Goal: Check status

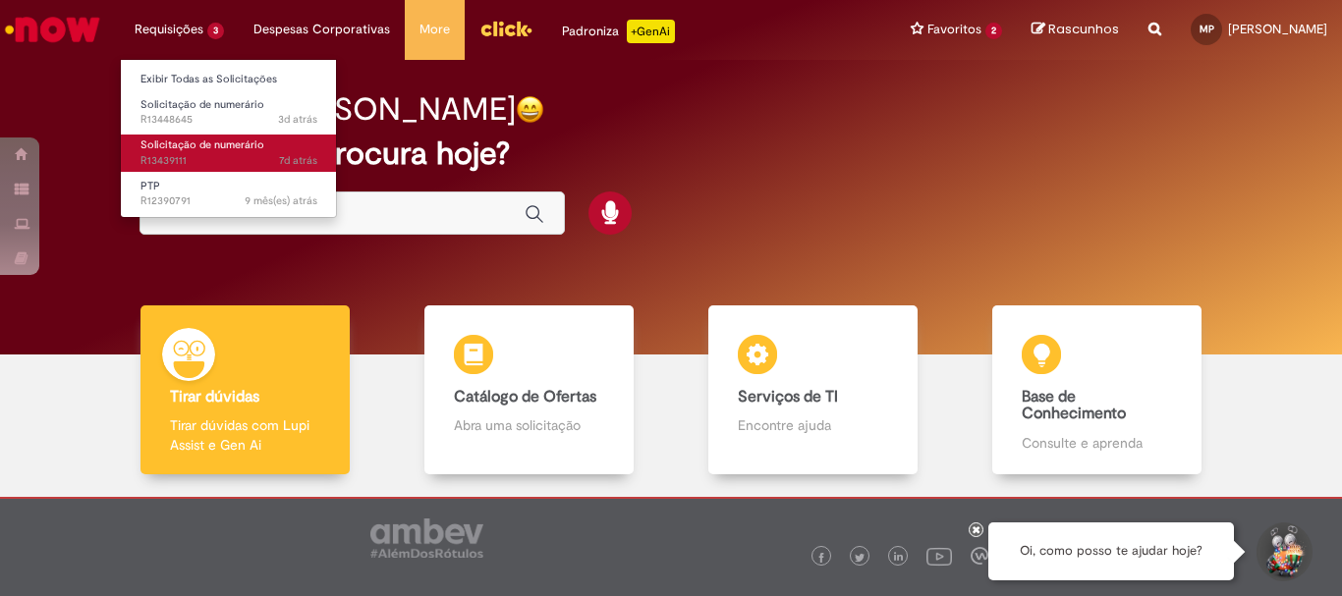
click at [258, 145] on span "Solicitação de numerário" at bounding box center [202, 145] width 124 height 15
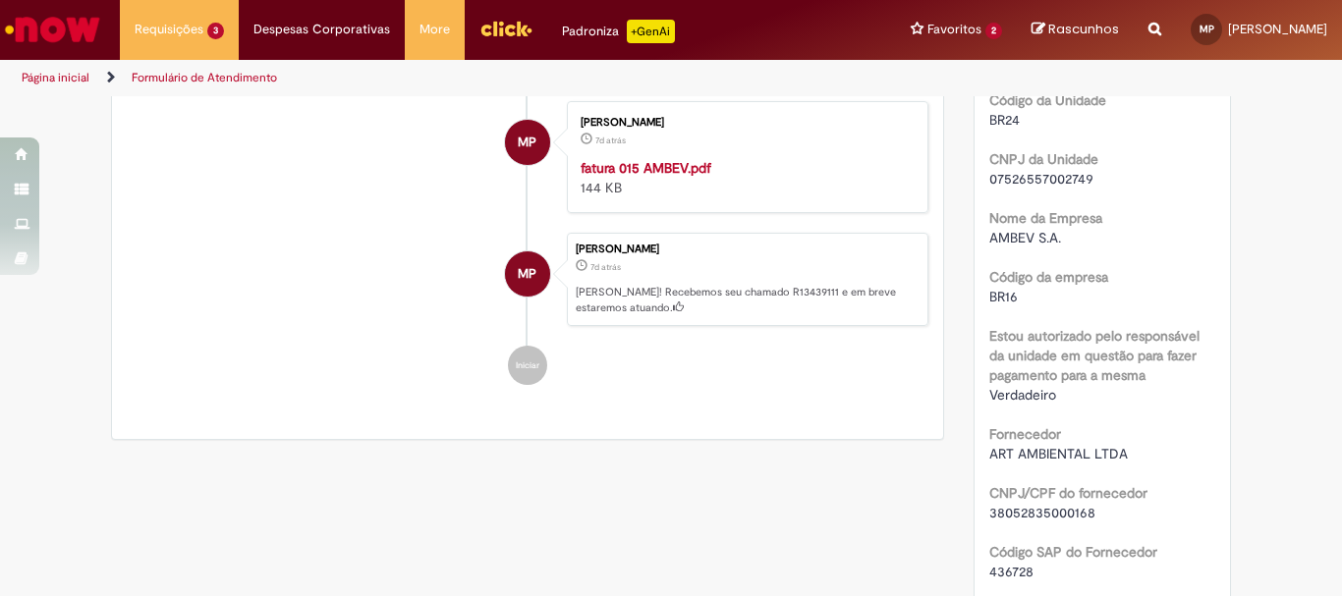
scroll to position [884, 0]
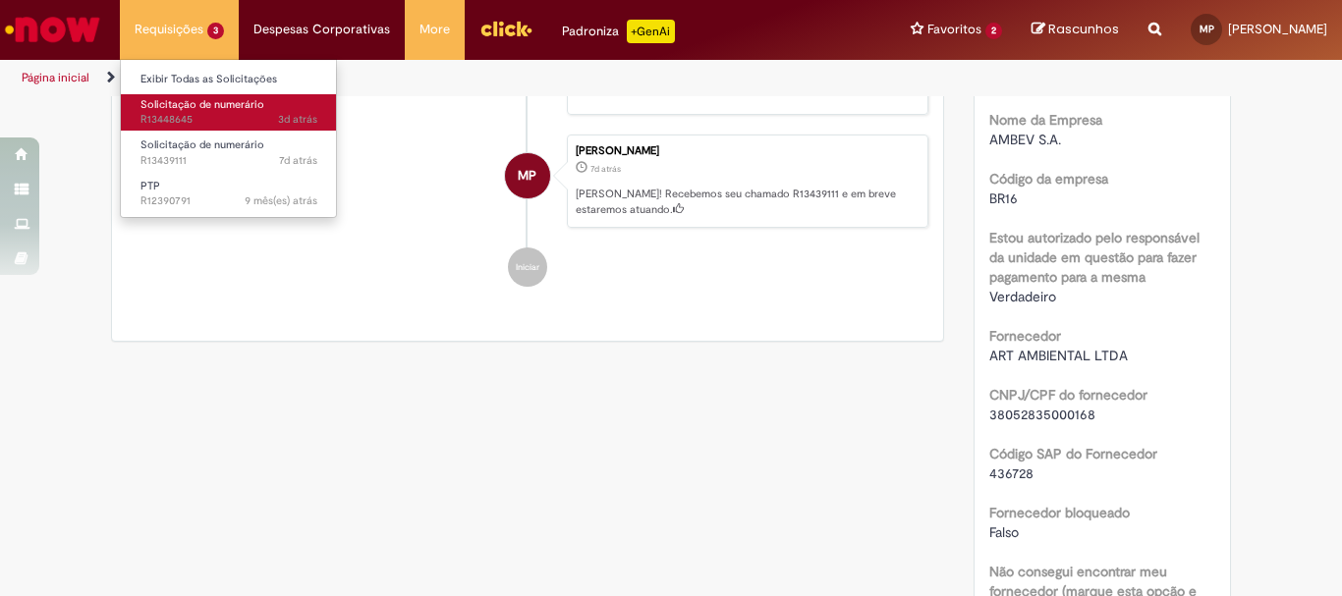
click at [243, 114] on span "3d atrás 3 dias atrás R13448645" at bounding box center [228, 120] width 177 height 16
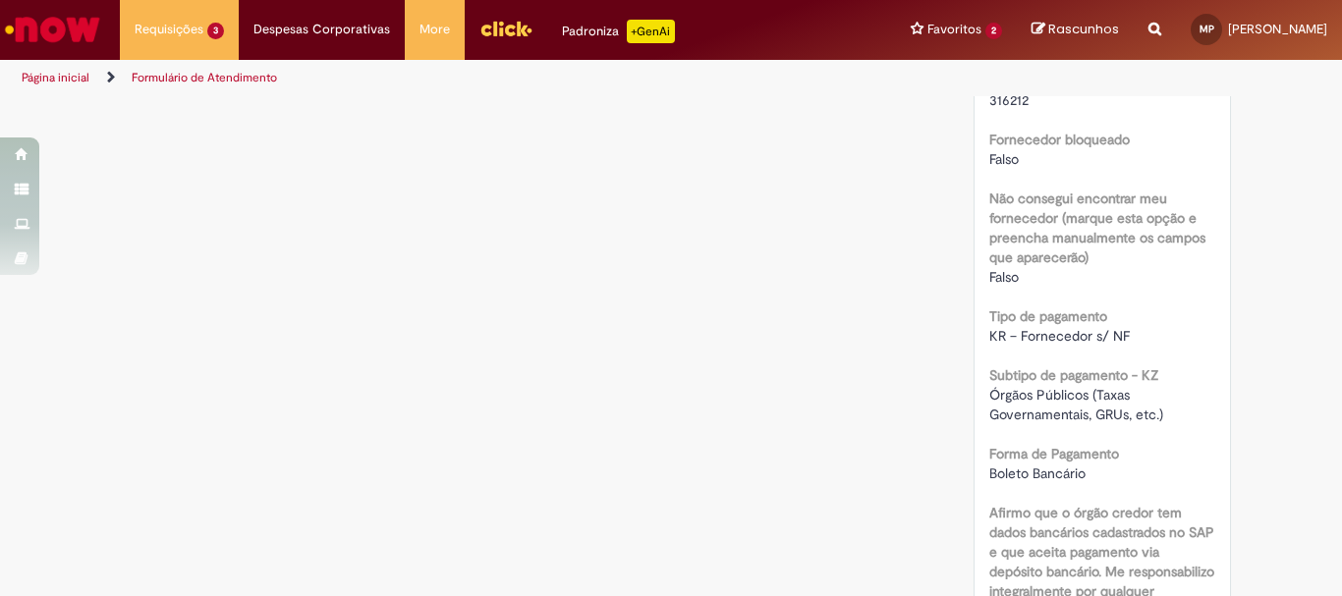
scroll to position [982, 0]
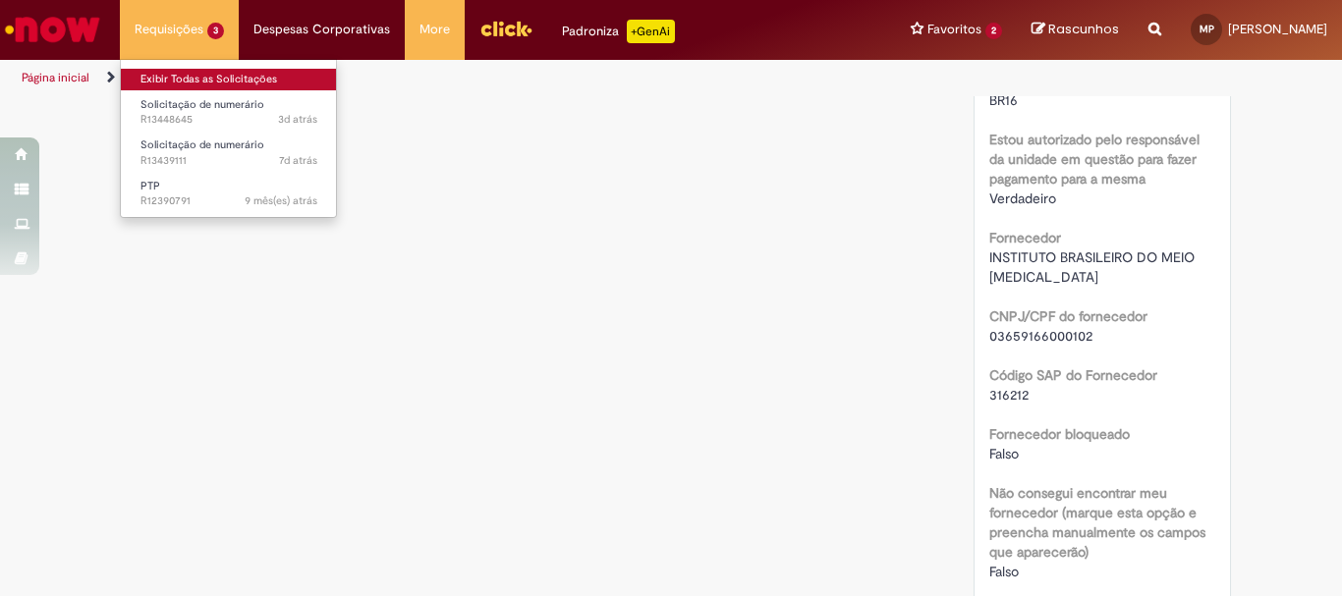
click at [228, 78] on link "Exibir Todas as Solicitações" at bounding box center [229, 80] width 216 height 22
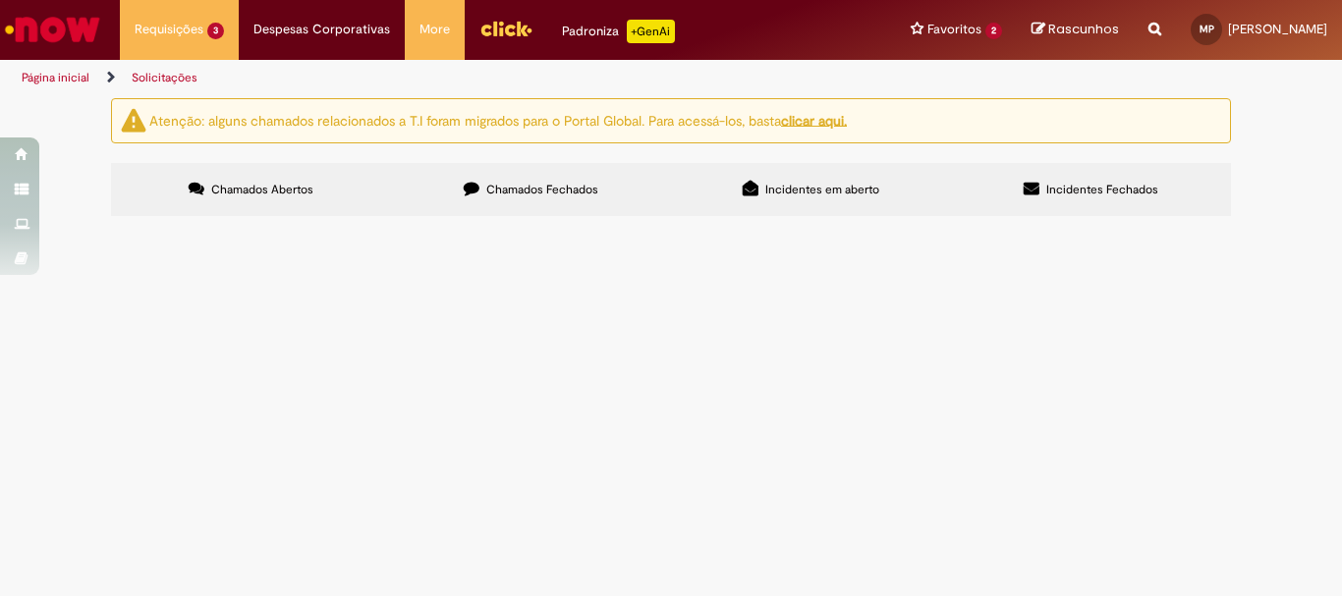
click at [486, 193] on span "Chamados Fechados" at bounding box center [542, 190] width 112 height 16
click at [0, 0] on input "Pesquisar" at bounding box center [0, 0] width 0 height 0
paste input "*********"
type input "*********"
click at [0, 0] on button "Pesquisar" at bounding box center [0, 0] width 0 height 0
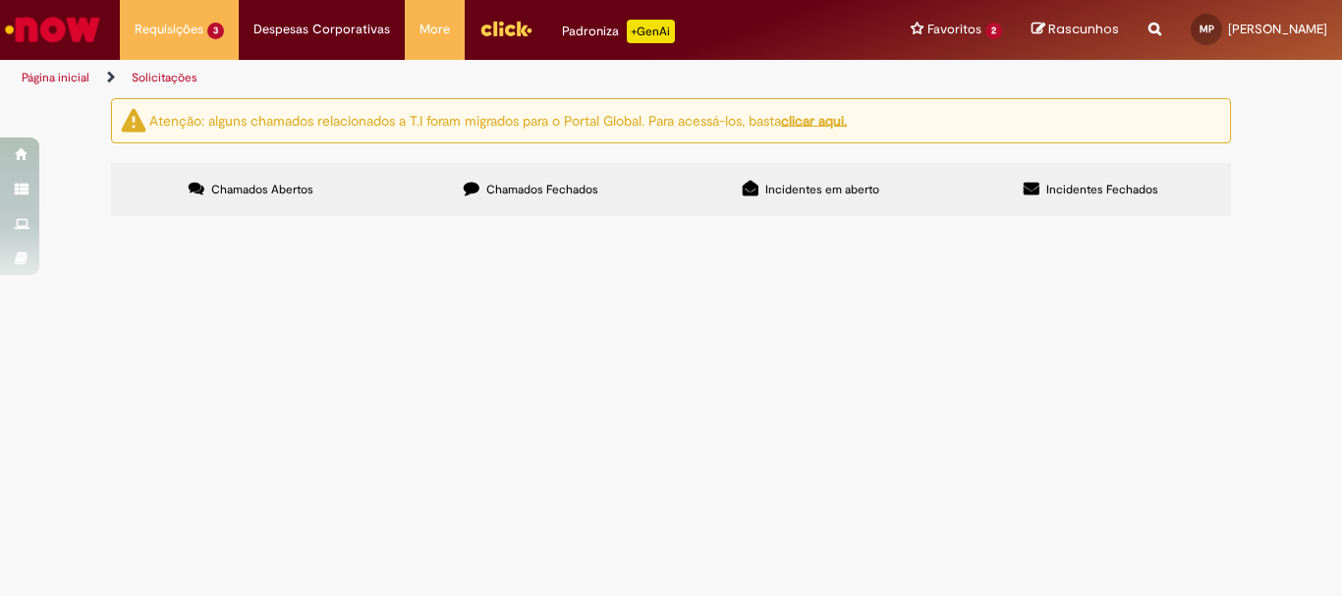
click at [0, 0] on span "Valor total = Soma das faturas: R$48.690,00" at bounding box center [0, 0] width 0 height 0
click at [0, 0] on span "R13349371" at bounding box center [0, 0] width 0 height 0
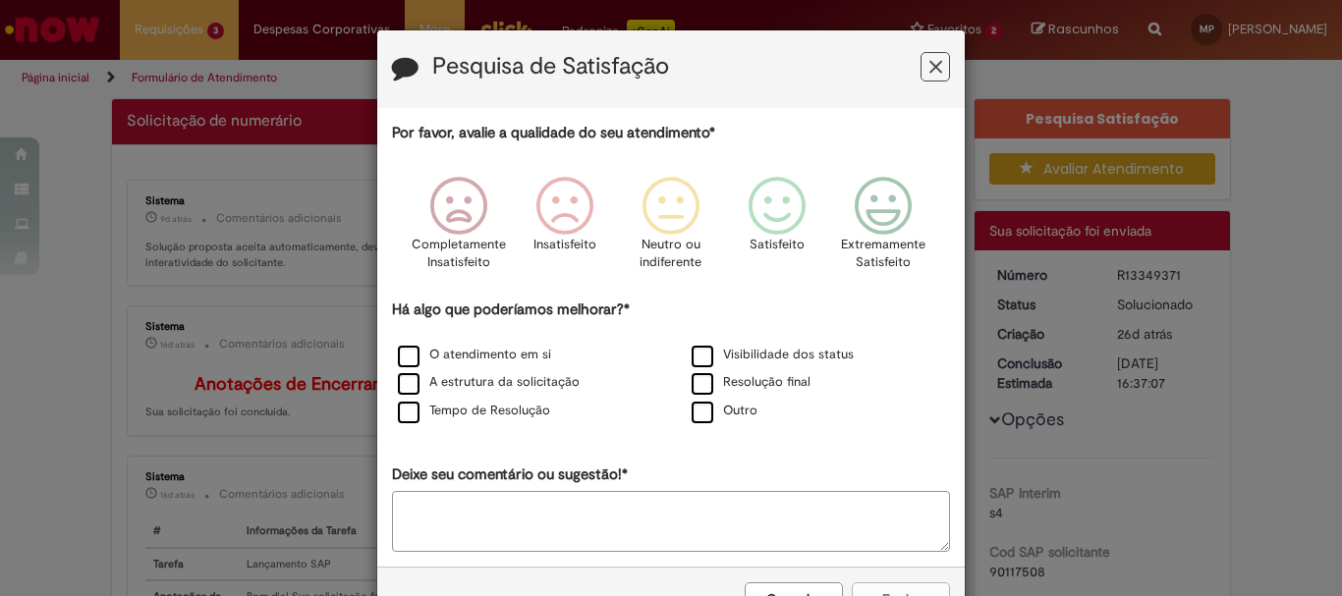
click at [931, 64] on icon "Feedback" at bounding box center [935, 67] width 13 height 21
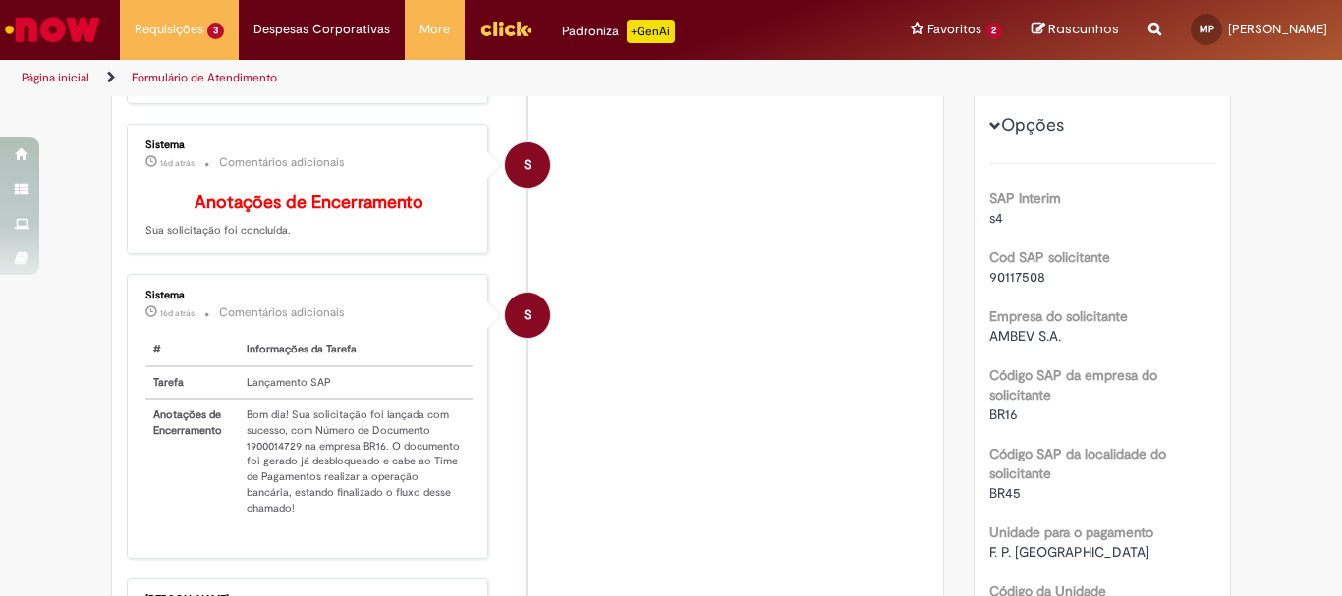
scroll to position [491, 0]
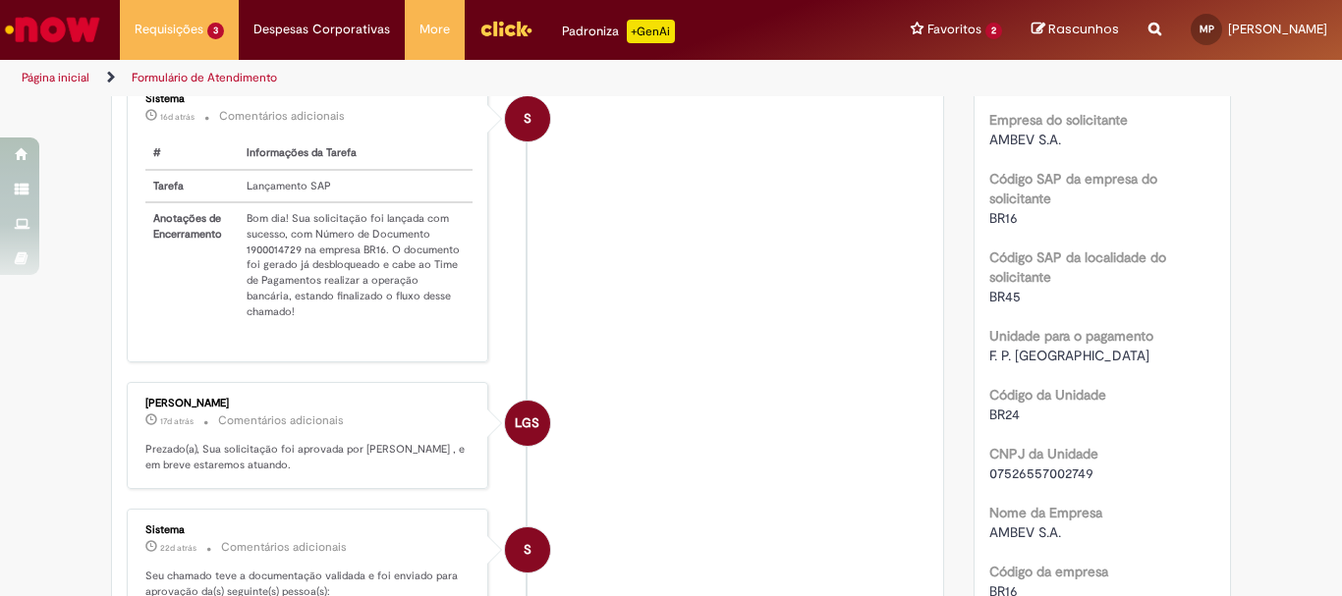
click at [284, 261] on td "Bom dia! Sua solicitação foi lançada com sucesso, com Número de Documento 19000…" at bounding box center [356, 264] width 234 height 125
copy td "1900014729"
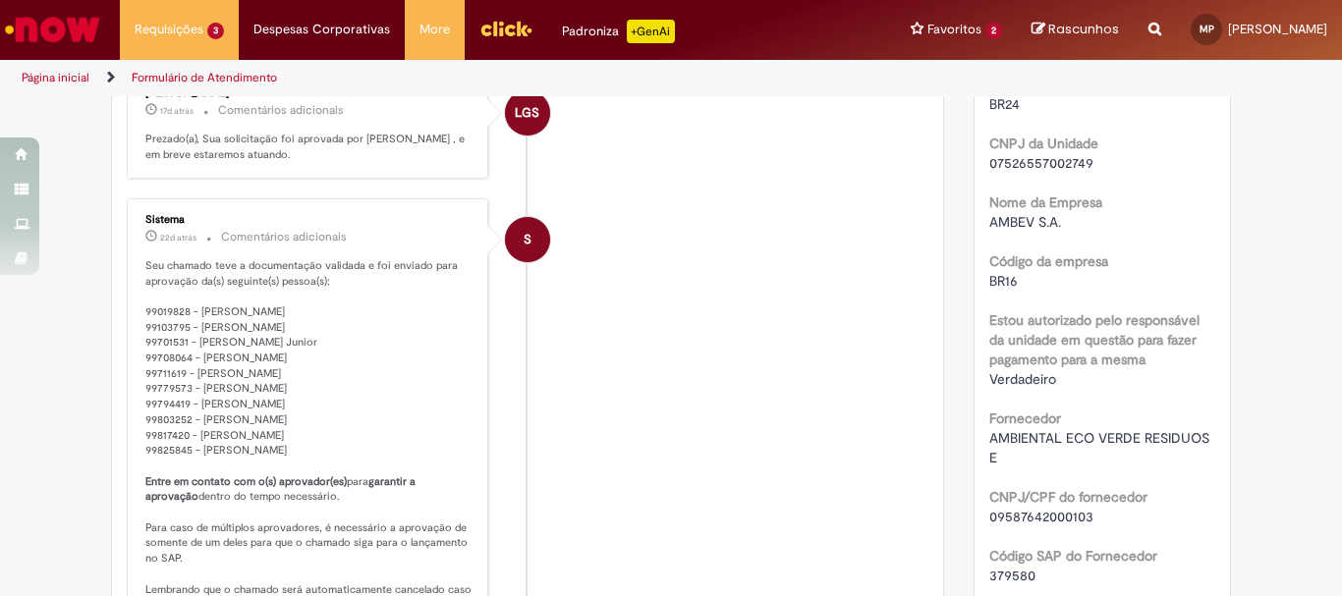
scroll to position [310, 0]
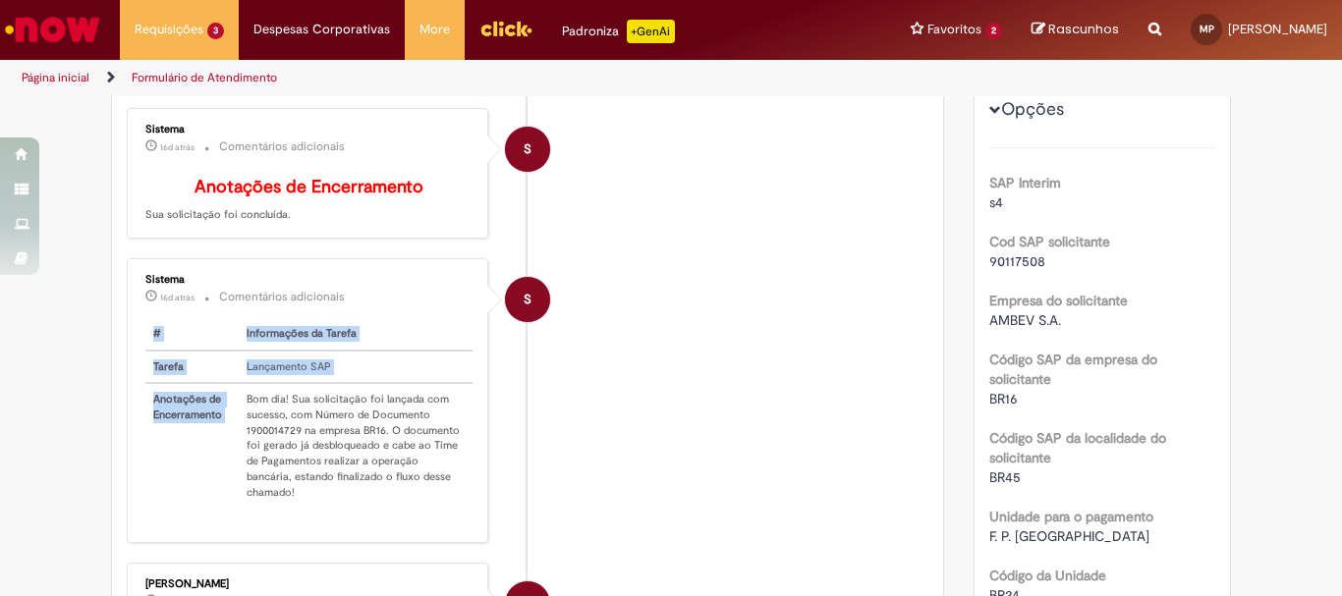
drag, startPoint x: 236, startPoint y: 413, endPoint x: 480, endPoint y: 513, distance: 264.3
click at [480, 513] on div "Sistema 16d atrás 16 dias atrás Comentários adicionais # Informações da Tarefa …" at bounding box center [307, 400] width 361 height 285
copy table "# Informações da Tarefa Tarefa Lançamento SAP Anotações de Encerramento"
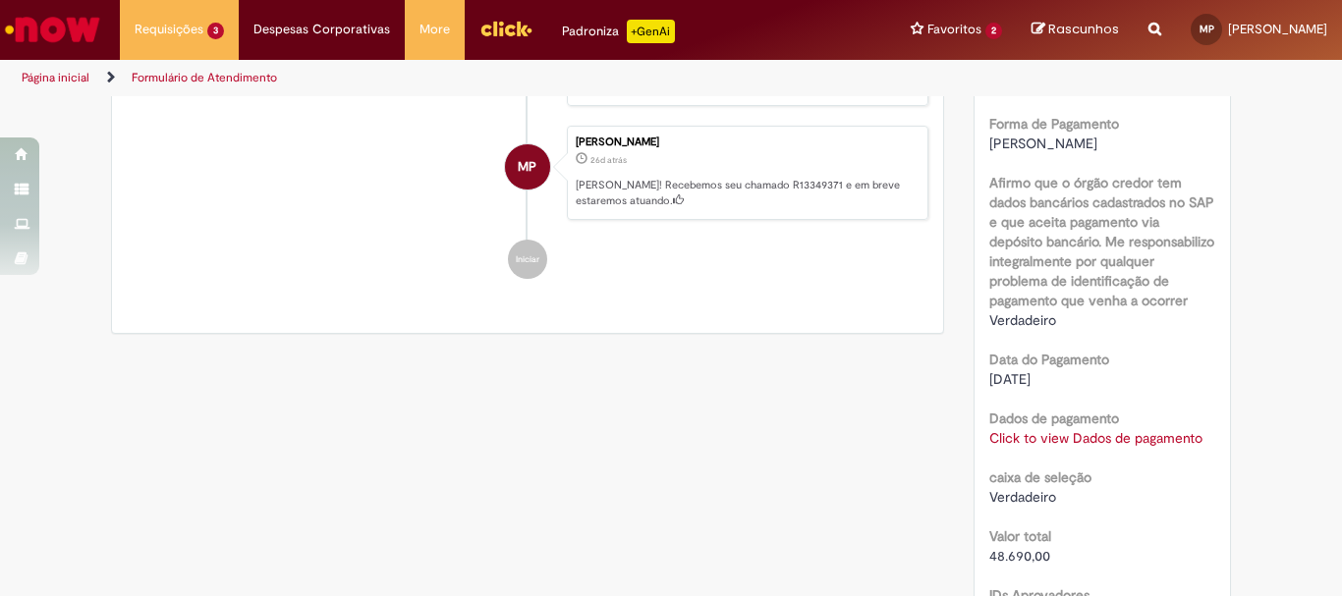
scroll to position [1489, 0]
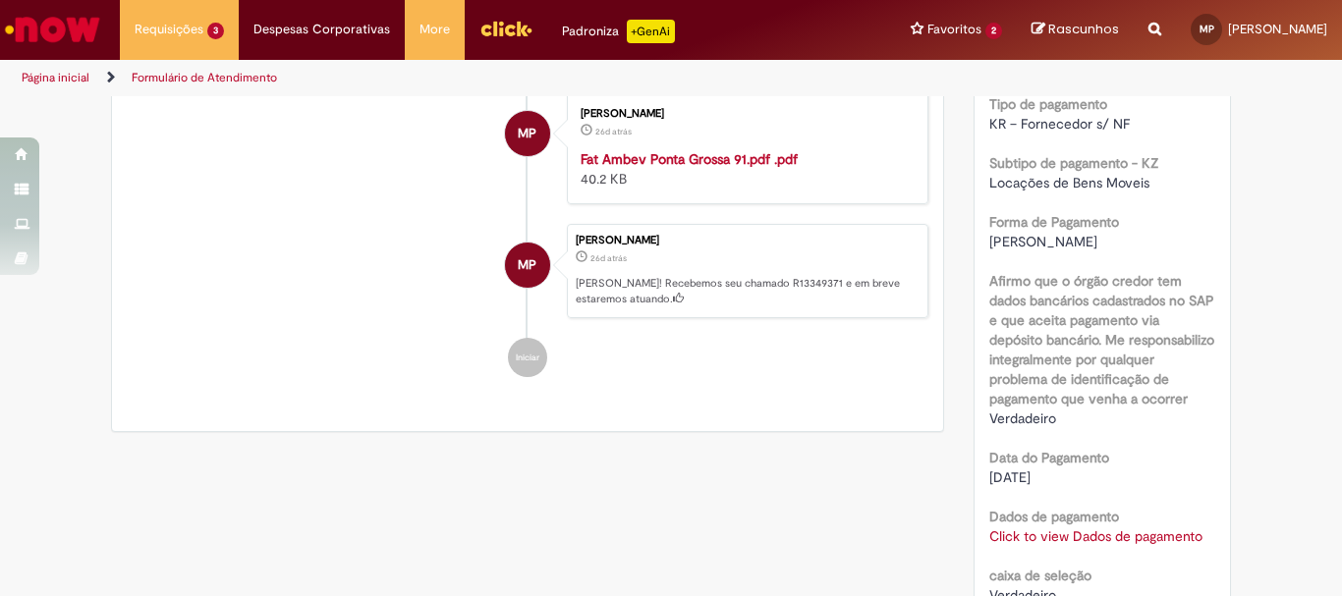
click at [1066, 541] on link "Click to view Dados de pagamento" at bounding box center [1095, 536] width 213 height 18
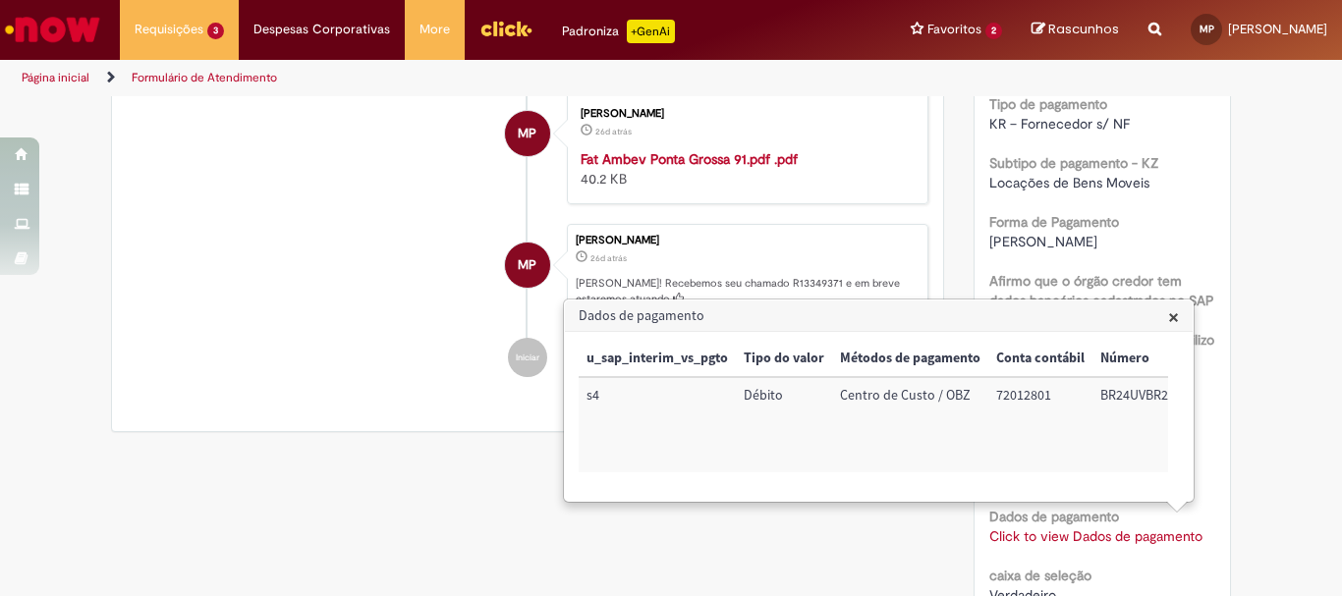
click at [1263, 379] on div "Verificar Código de Barras Aguardando Aprovação Aguardando atendimento Em andam…" at bounding box center [671, 5] width 1342 height 2793
click at [1172, 314] on span "×" at bounding box center [1173, 317] width 11 height 27
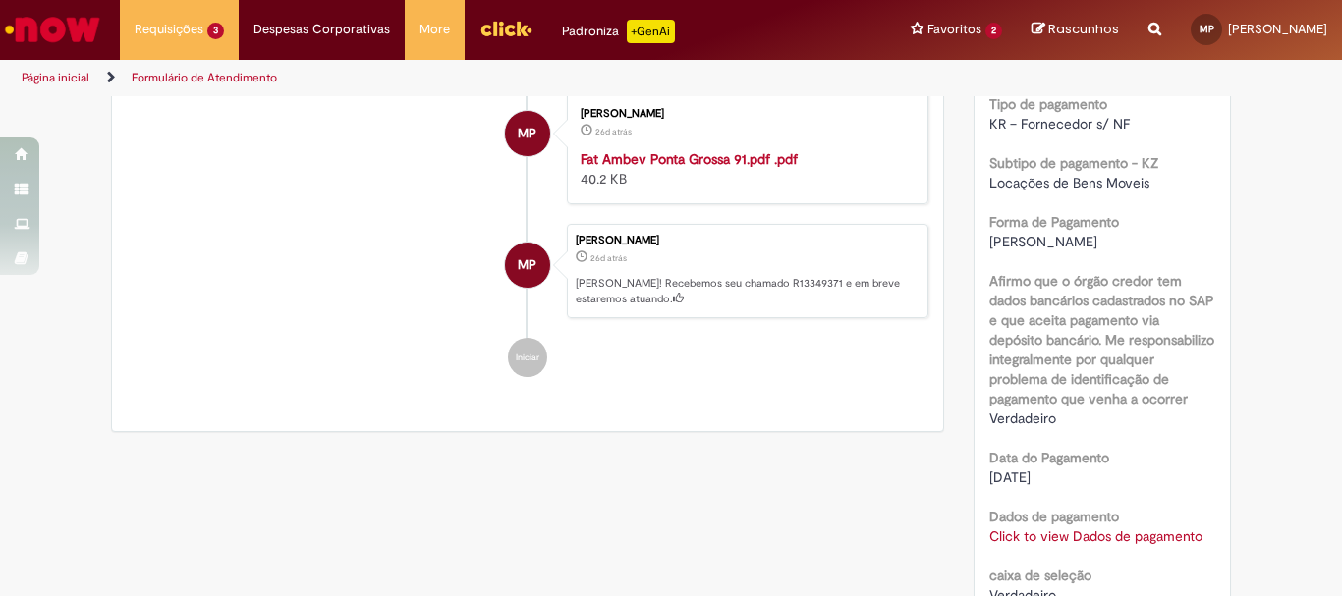
drag, startPoint x: 1092, startPoint y: 476, endPoint x: 883, endPoint y: 478, distance: 209.2
click at [883, 478] on div "Verificar Código de Barras Aguardando Aprovação Aguardando atendimento Em andam…" at bounding box center [670, 5] width 1149 height 2793
click at [1074, 470] on div "[DATE]" at bounding box center [1102, 478] width 227 height 20
drag, startPoint x: 981, startPoint y: 457, endPoint x: 1059, endPoint y: 470, distance: 78.8
click at [1059, 470] on div "Data do Pagamento [DATE]" at bounding box center [1102, 465] width 227 height 44
